Goal: Navigation & Orientation: Go to known website

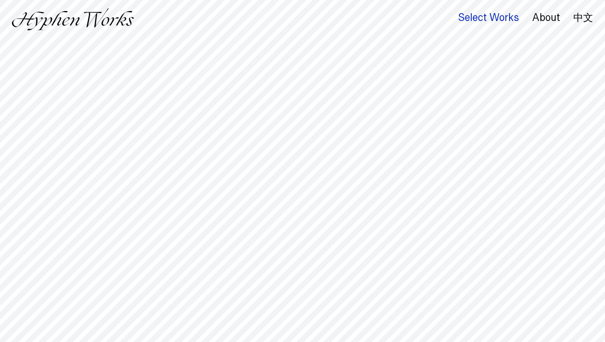
click at [491, 19] on div "Select Works" at bounding box center [488, 18] width 61 height 12
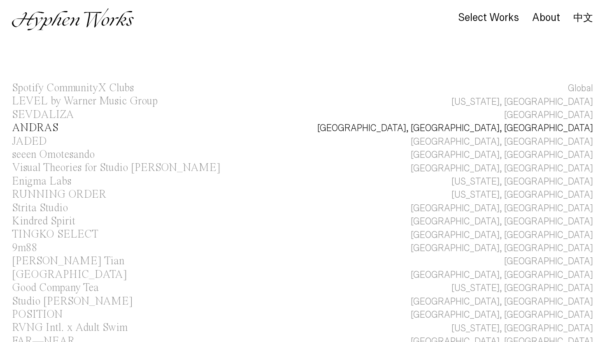
scroll to position [175, 0]
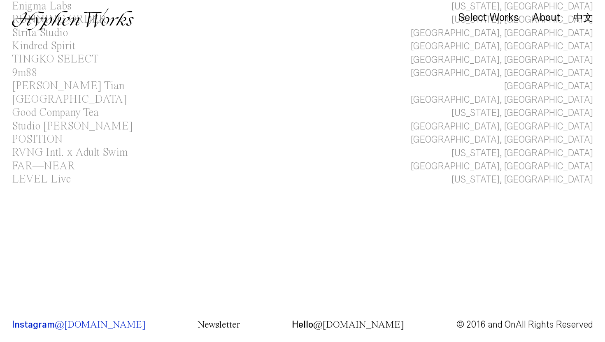
click at [25, 322] on p "Instagram @[DOMAIN_NAME]" at bounding box center [79, 325] width 134 height 9
